Goal: Information Seeking & Learning: Learn about a topic

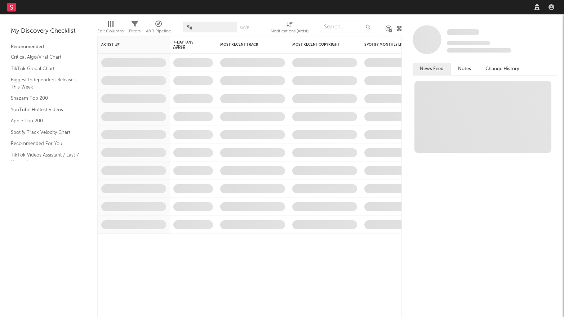
click at [471, 10] on nav "Dashboard Discovery Assistant Charts Leads" at bounding box center [282, 7] width 564 height 14
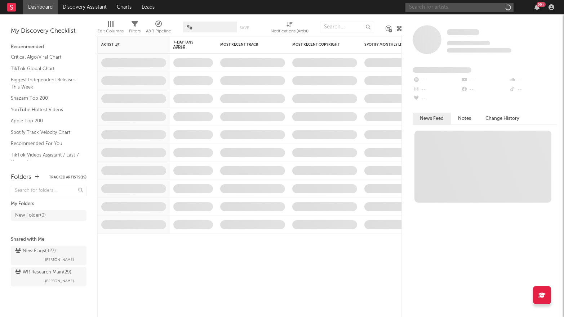
click at [471, 10] on input "text" at bounding box center [459, 7] width 108 height 9
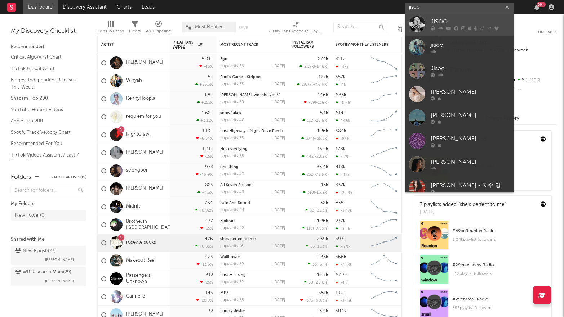
type input "jisoo"
click at [468, 21] on div "JISOO" at bounding box center [470, 21] width 79 height 9
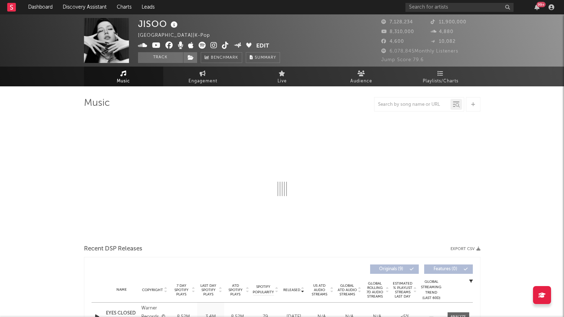
select select "6m"
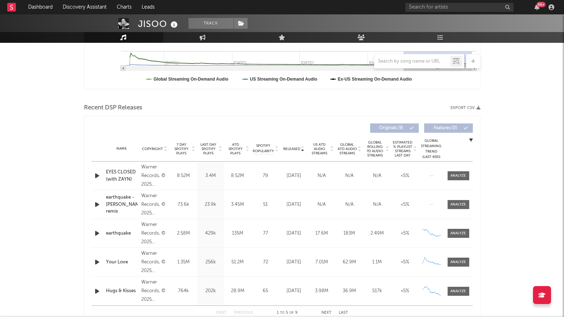
scroll to position [237, 0]
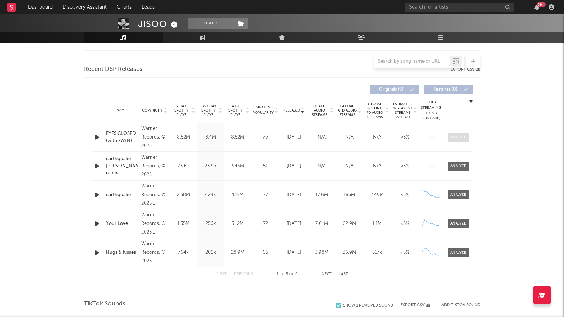
click at [462, 138] on div at bounding box center [457, 137] width 15 height 5
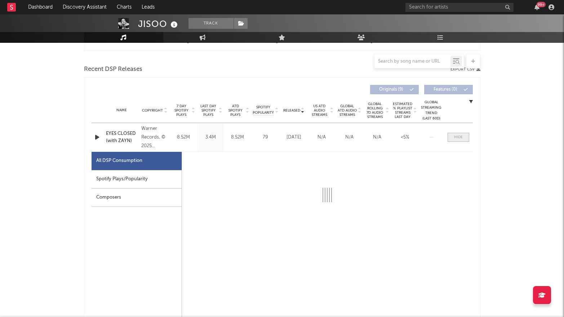
select select "1w"
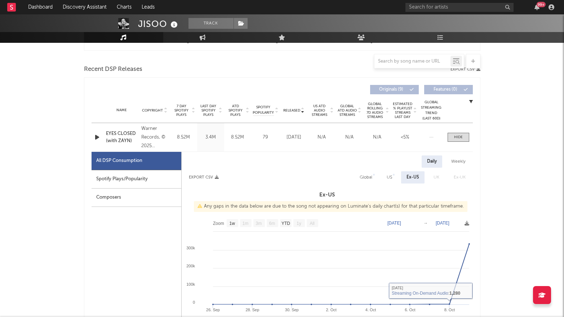
click at [363, 178] on div "Global" at bounding box center [366, 177] width 13 height 9
select select "1w"
